Goal: Task Accomplishment & Management: Manage account settings

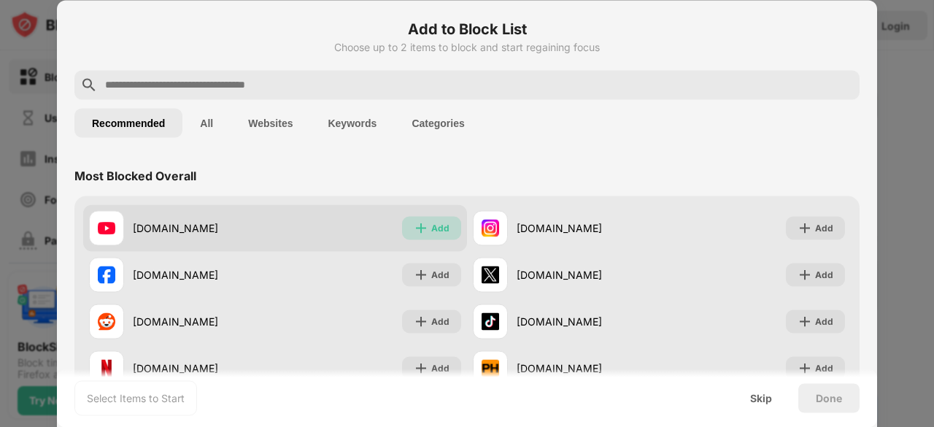
click at [435, 228] on div "Add" at bounding box center [440, 227] width 18 height 15
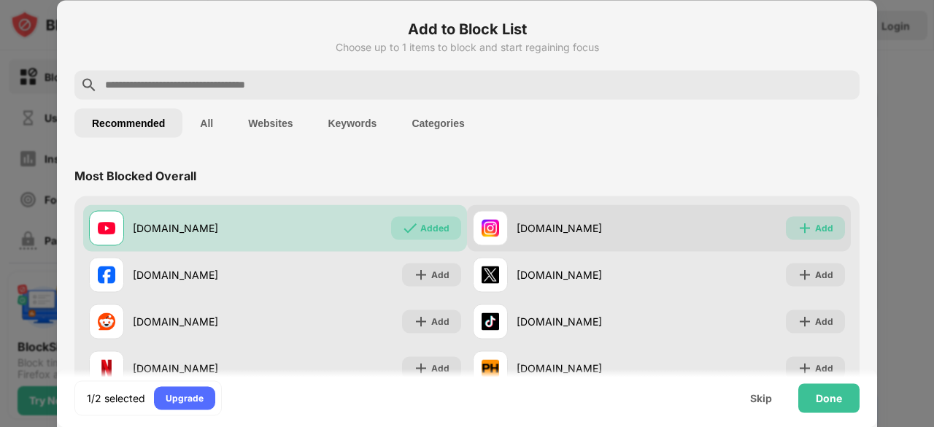
click at [815, 220] on div "Add" at bounding box center [824, 227] width 18 height 15
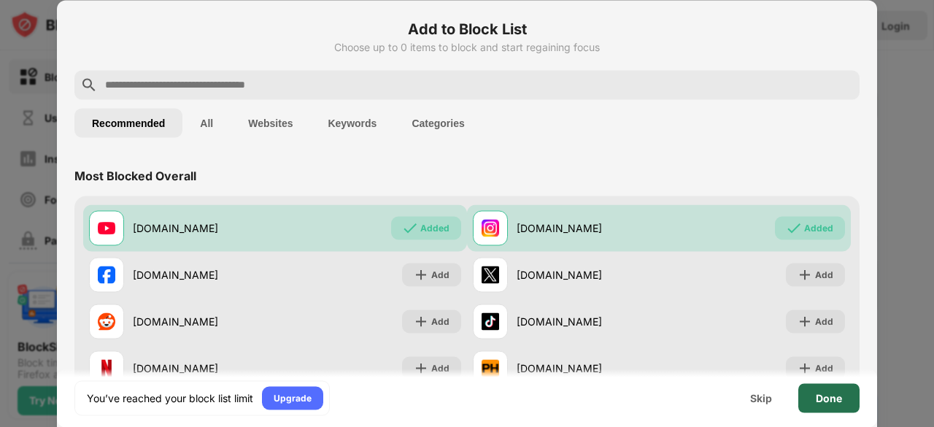
click at [831, 395] on div "Done" at bounding box center [829, 398] width 26 height 12
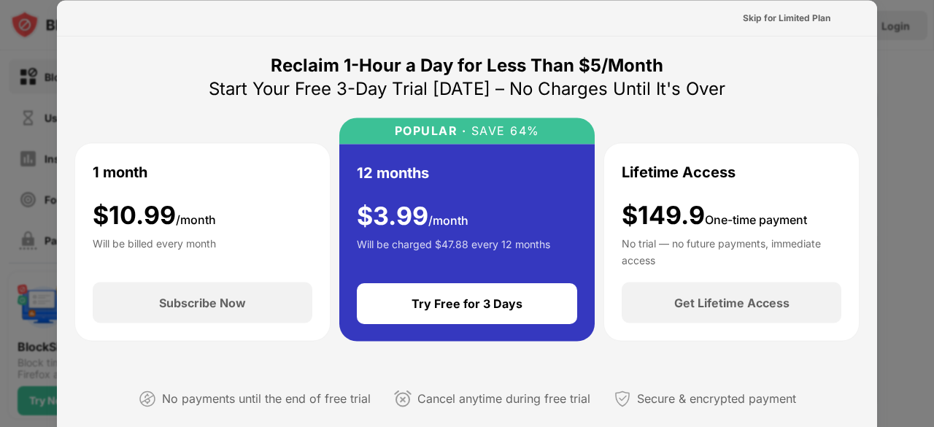
click at [897, 155] on div at bounding box center [467, 213] width 934 height 427
click at [902, 89] on div at bounding box center [467, 213] width 934 height 427
click at [796, 15] on div "Skip for Limited Plan" at bounding box center [787, 17] width 88 height 15
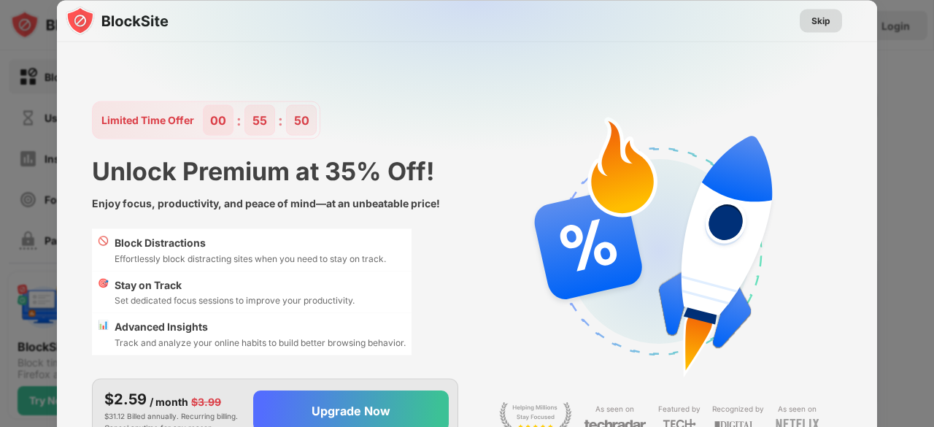
click at [821, 18] on div "Skip" at bounding box center [821, 20] width 19 height 15
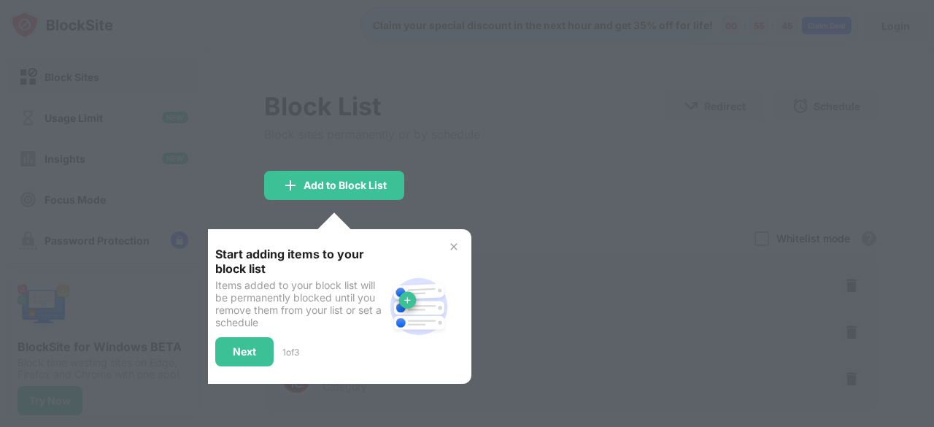
click at [453, 245] on img at bounding box center [454, 247] width 12 height 12
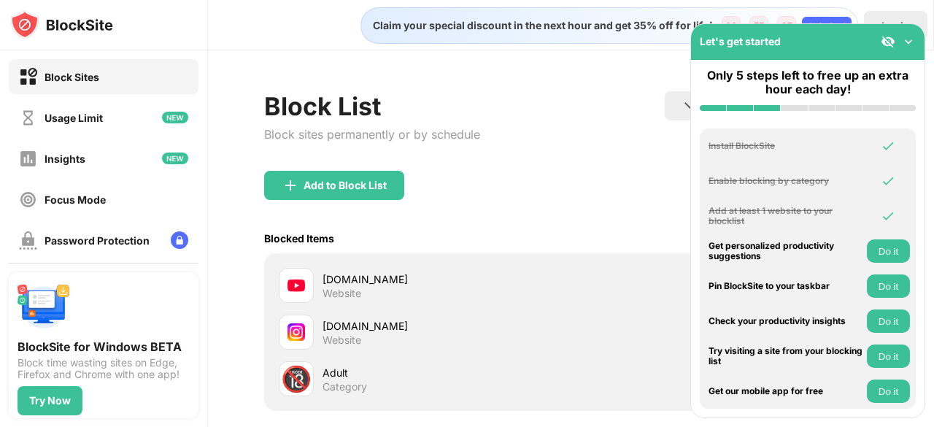
click at [910, 42] on img at bounding box center [909, 41] width 15 height 15
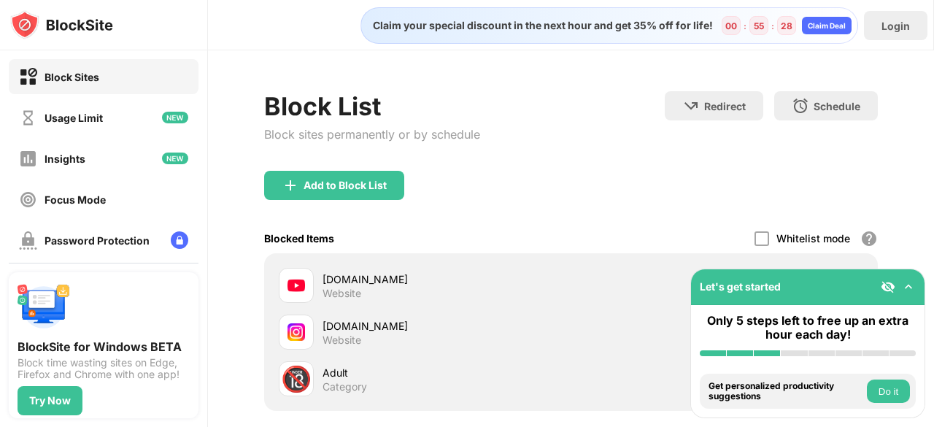
click at [910, 287] on img at bounding box center [909, 287] width 15 height 15
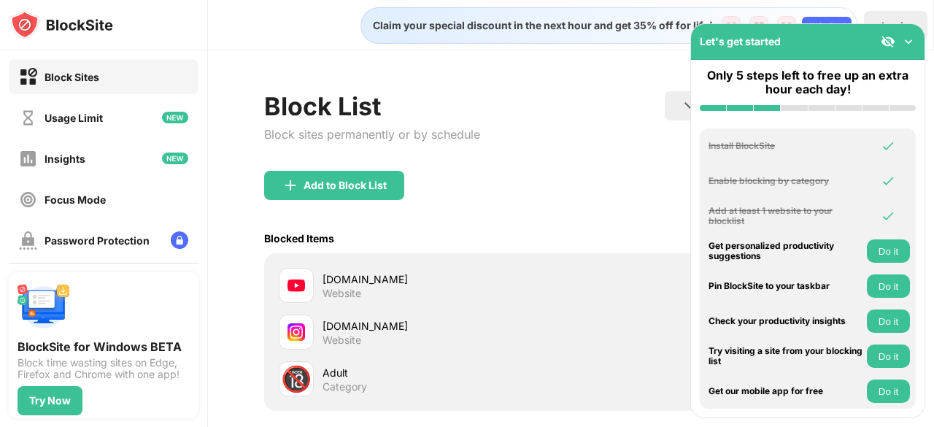
click at [602, 210] on div "Add to Block List" at bounding box center [571, 197] width 614 height 53
click at [907, 40] on img at bounding box center [909, 41] width 15 height 15
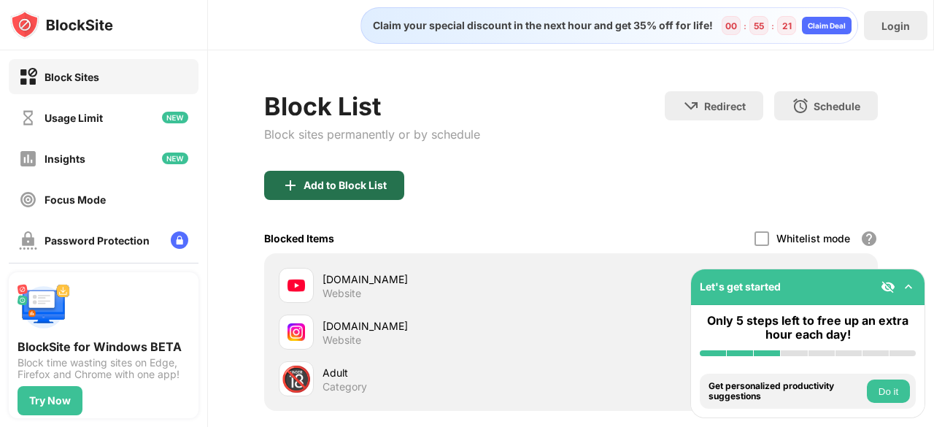
click at [331, 184] on div "Add to Block List" at bounding box center [345, 186] width 83 height 12
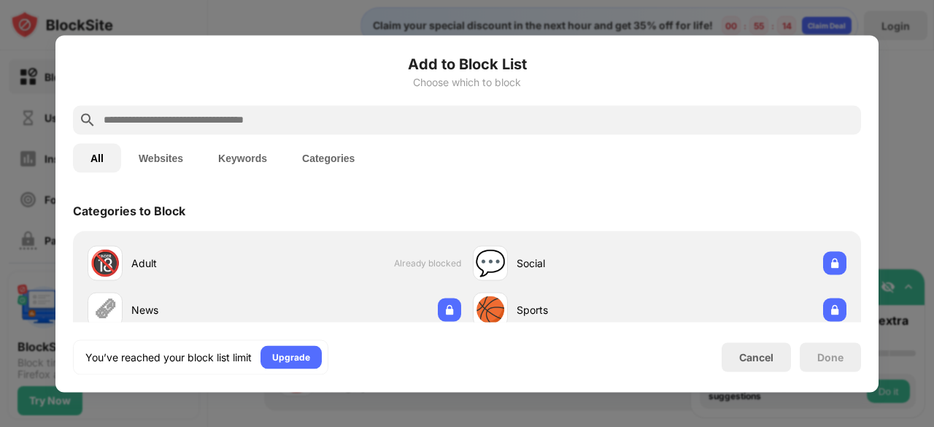
click at [908, 93] on div at bounding box center [467, 213] width 934 height 427
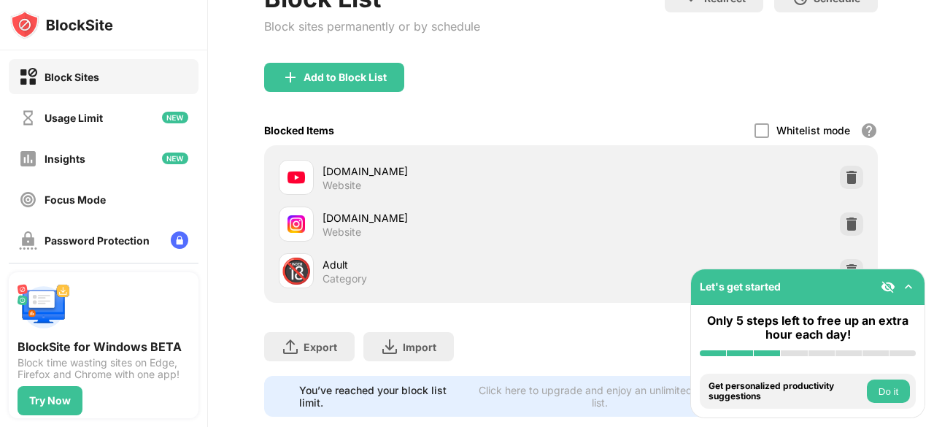
scroll to position [149, 0]
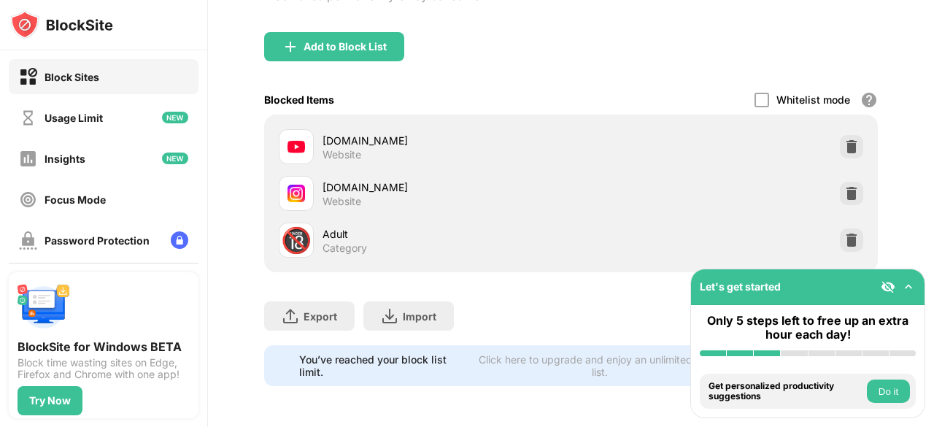
click at [891, 391] on button "Do it" at bounding box center [888, 391] width 43 height 23
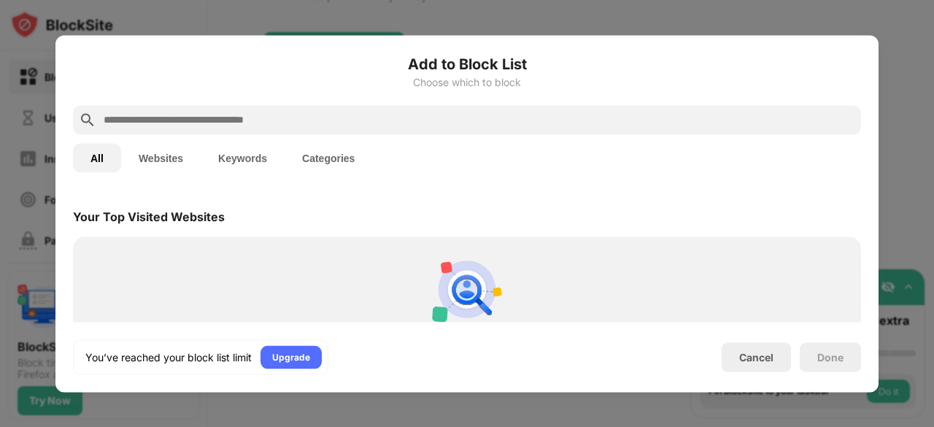
scroll to position [508, 0]
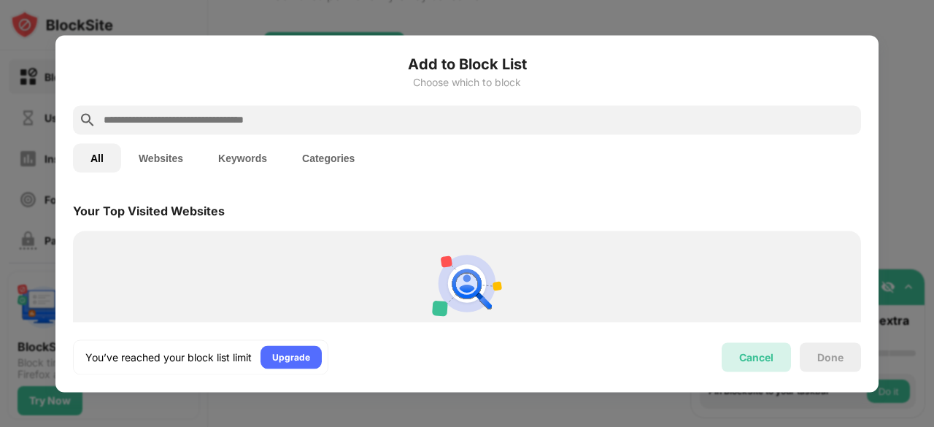
click at [767, 359] on div "Cancel" at bounding box center [756, 357] width 34 height 12
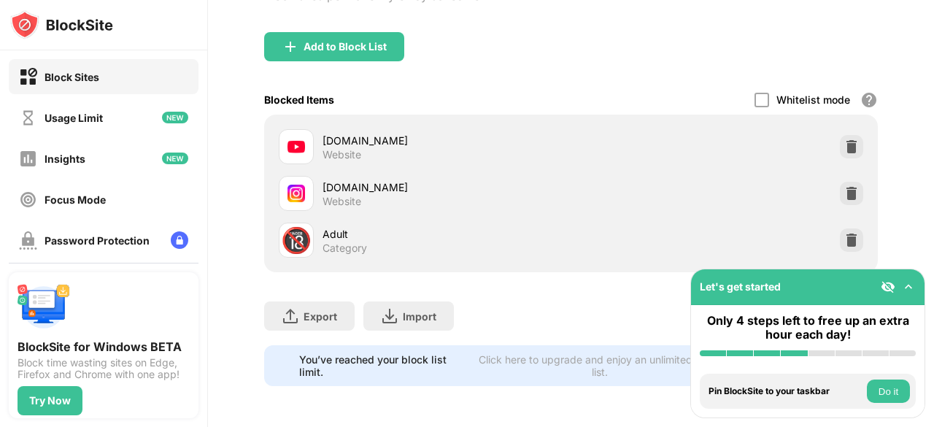
click at [489, 389] on div "Block List Block sites permanently or by schedule Redirect Choose a site to be …" at bounding box center [571, 169] width 726 height 515
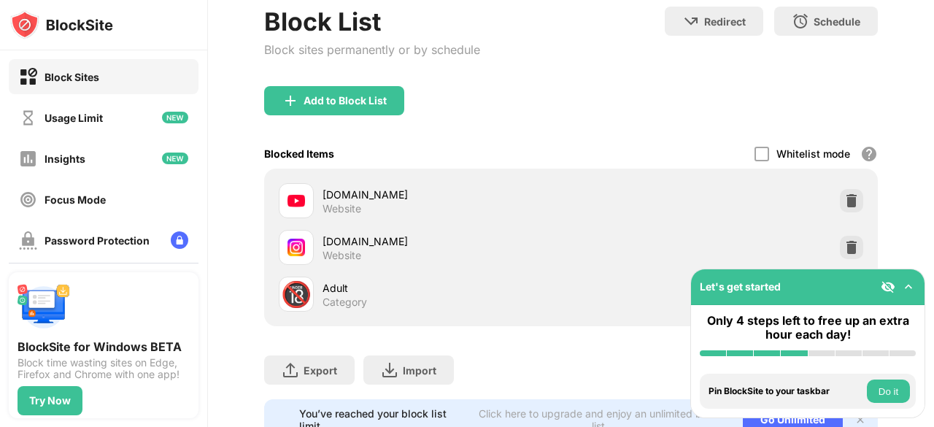
scroll to position [149, 0]
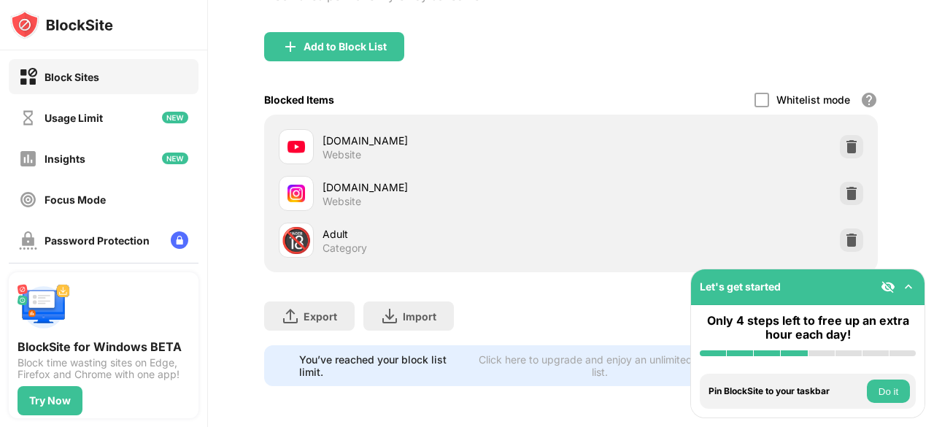
click at [477, 403] on div "Block List Block sites permanently or by schedule Redirect Choose a site to be …" at bounding box center [571, 169] width 726 height 515
click at [863, 32] on div "Add to Block List" at bounding box center [571, 58] width 614 height 53
click at [888, 44] on div "Block List Block sites permanently or by schedule Redirect Choose a site to be …" at bounding box center [571, 169] width 726 height 515
